Goal: Information Seeking & Learning: Learn about a topic

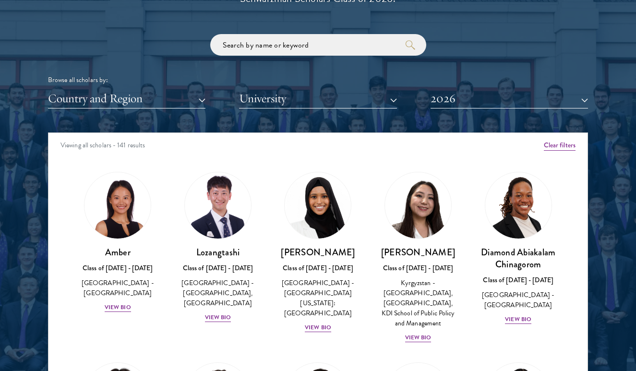
scroll to position [1117, 0]
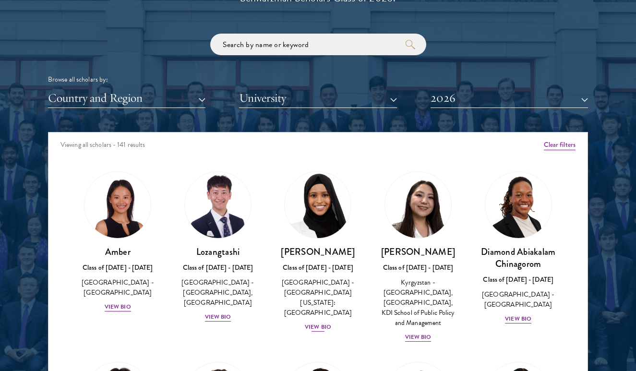
click at [326, 249] on h3 "[PERSON_NAME]" at bounding box center [317, 252] width 81 height 12
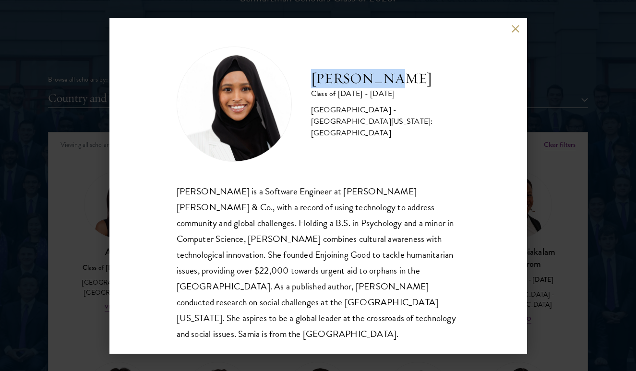
drag, startPoint x: 382, startPoint y: 84, endPoint x: 309, endPoint y: 88, distance: 73.1
click at [309, 88] on div "[PERSON_NAME] Class of [DATE] - [DATE] [GEOGRAPHIC_DATA] - [GEOGRAPHIC_DATA][US…" at bounding box center [318, 104] width 283 height 115
copy h2 "[PERSON_NAME]"
click at [514, 28] on button at bounding box center [516, 29] width 8 height 8
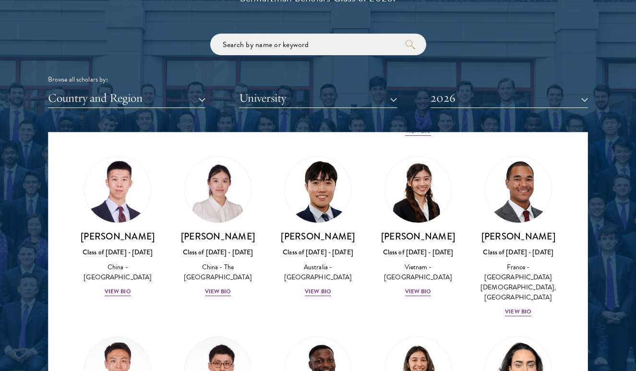
scroll to position [2817, 0]
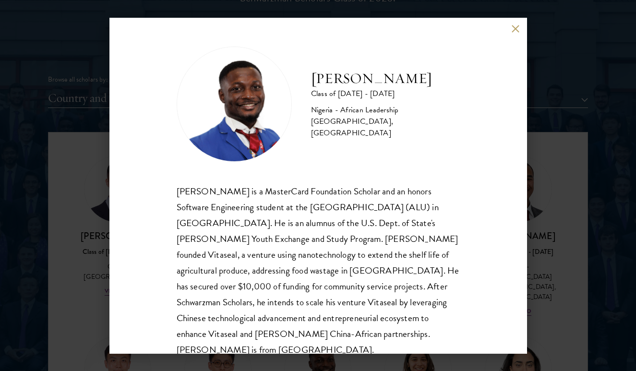
click at [515, 29] on button at bounding box center [516, 29] width 8 height 8
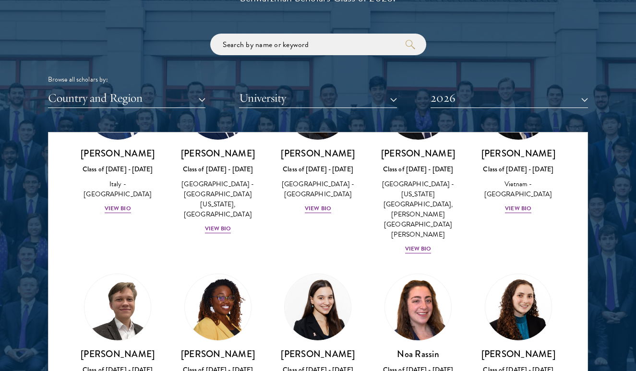
scroll to position [3623, 0]
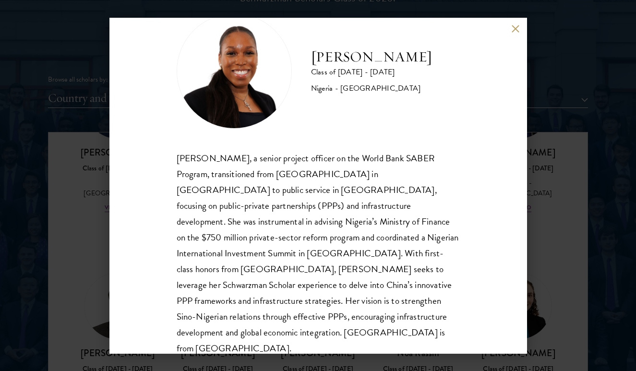
scroll to position [33, 0]
click at [515, 31] on button at bounding box center [516, 29] width 8 height 8
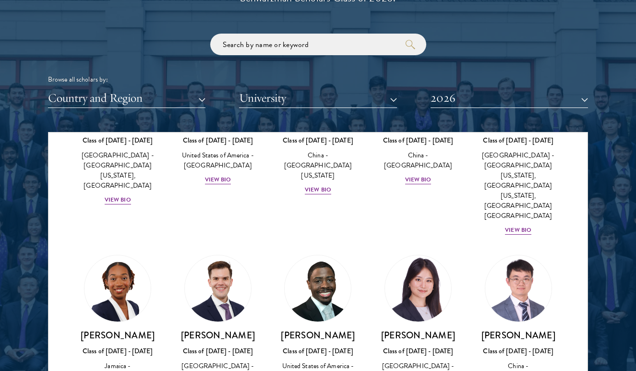
scroll to position [4732, 0]
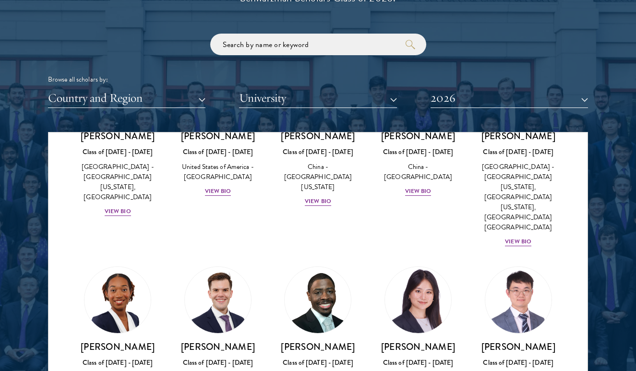
click at [598, 125] on div at bounding box center [318, 176] width 636 height 584
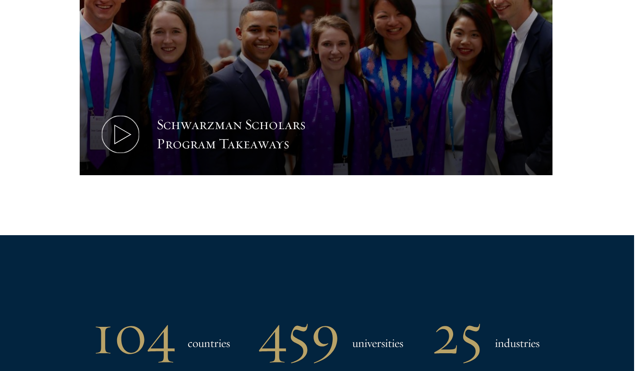
scroll to position [553, 2]
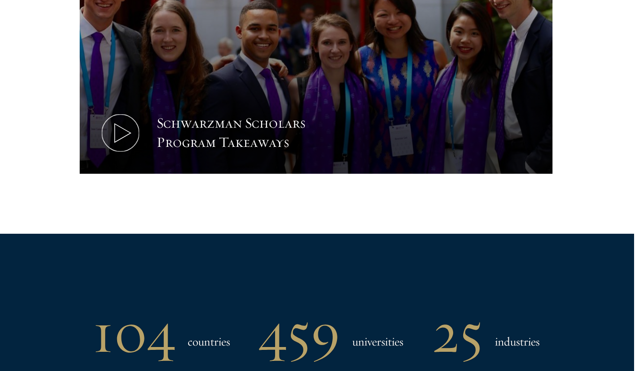
click at [123, 128] on icon at bounding box center [120, 132] width 43 height 43
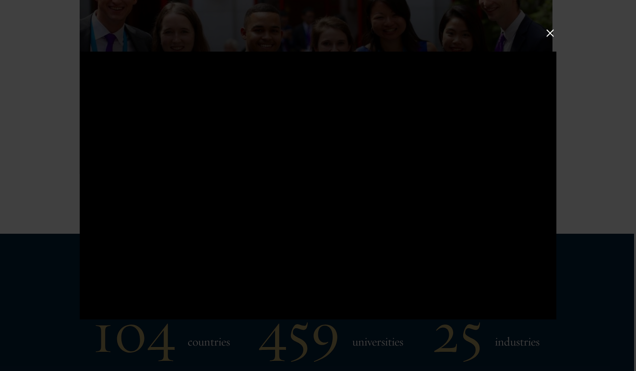
click at [548, 31] on button at bounding box center [550, 33] width 12 height 12
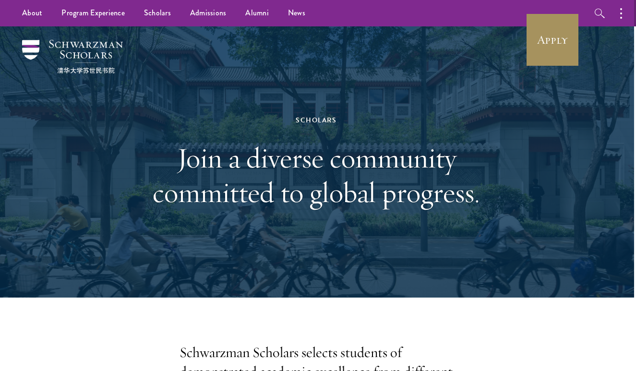
scroll to position [0, 2]
click at [546, 42] on link "Apply" at bounding box center [553, 40] width 54 height 54
